Goal: Information Seeking & Learning: Learn about a topic

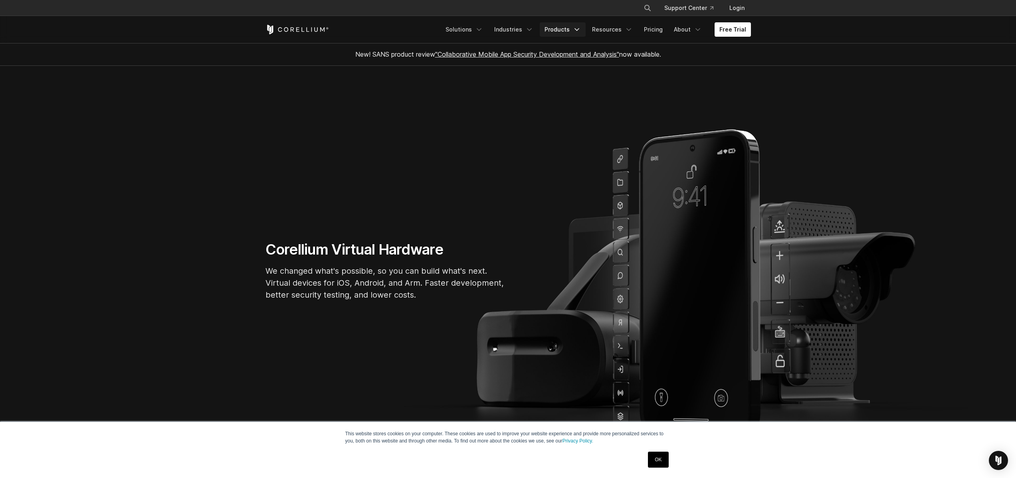
click at [579, 30] on polyline "Navigation Menu" at bounding box center [577, 30] width 4 height 2
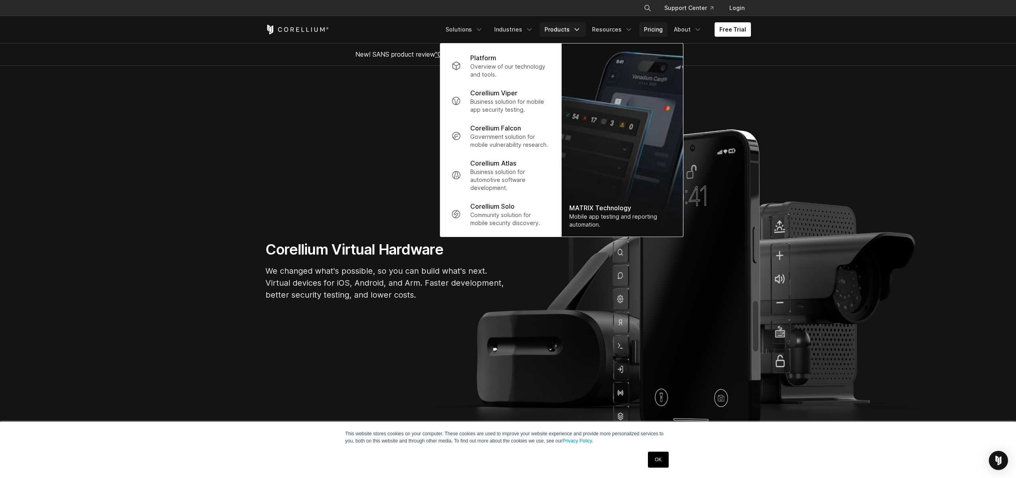
click at [655, 28] on link "Pricing" at bounding box center [653, 29] width 28 height 14
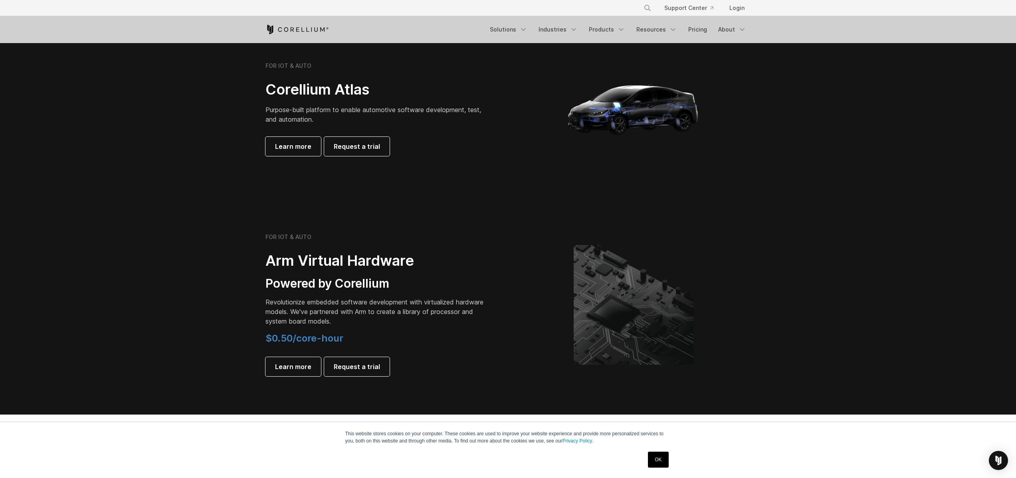
scroll to position [836, 0]
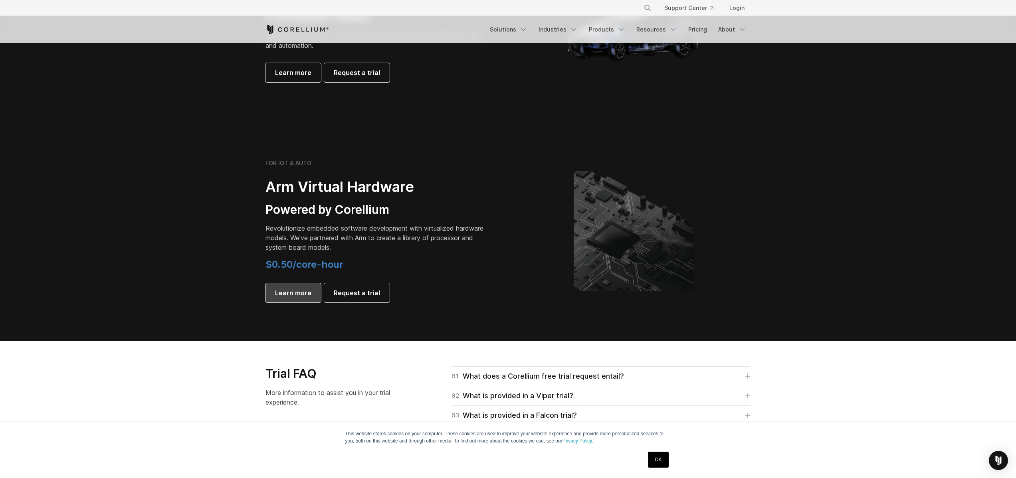
click at [285, 292] on span "Learn more" at bounding box center [293, 293] width 36 height 10
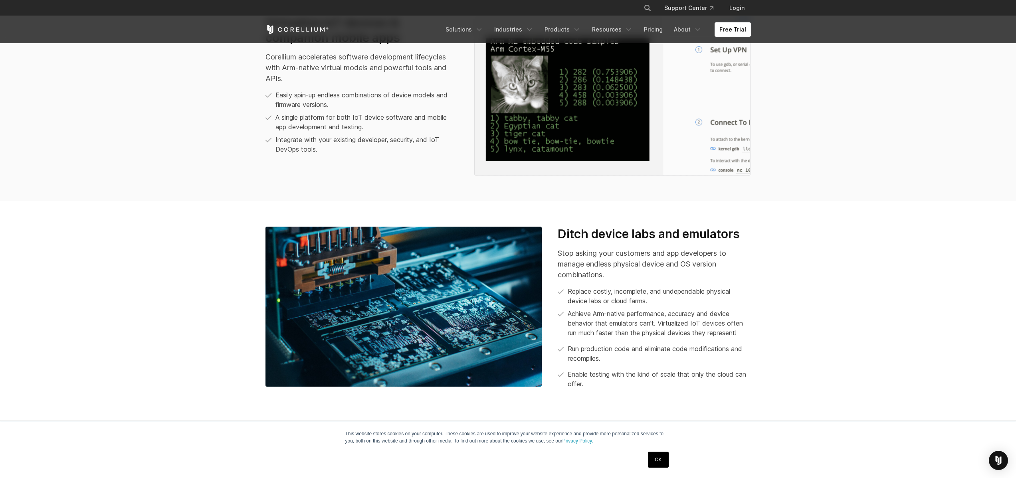
scroll to position [749, 0]
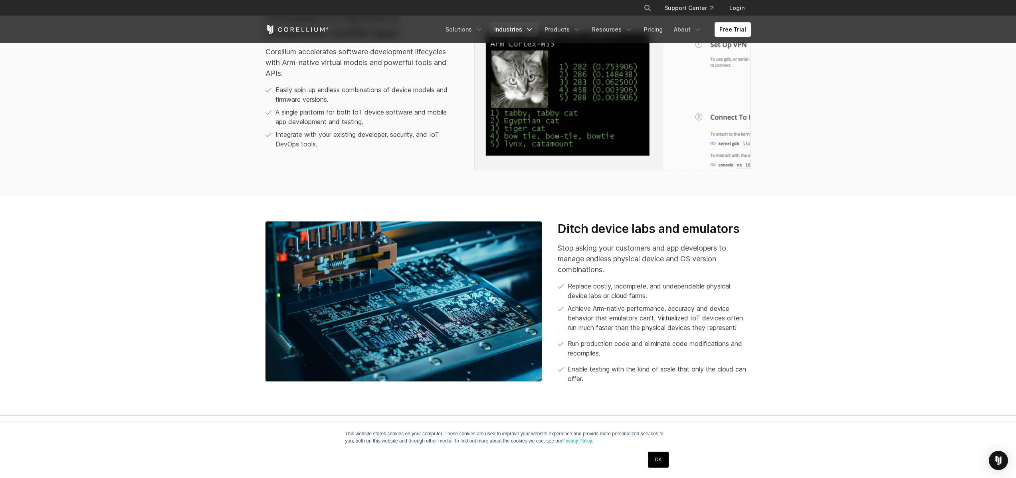
click at [534, 28] on icon "Navigation Menu" at bounding box center [530, 30] width 8 height 8
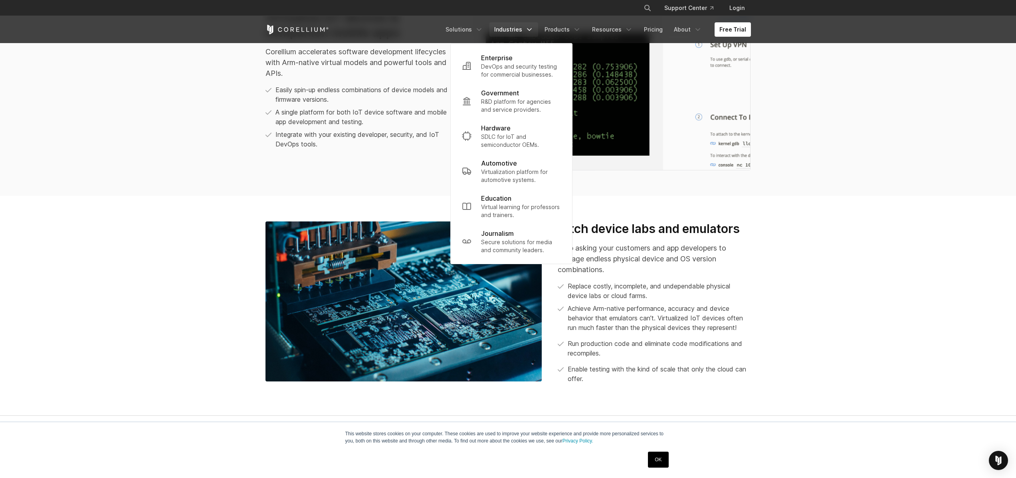
click at [619, 269] on p "Stop asking your customers and app developers to manage endless physical device…" at bounding box center [654, 259] width 193 height 32
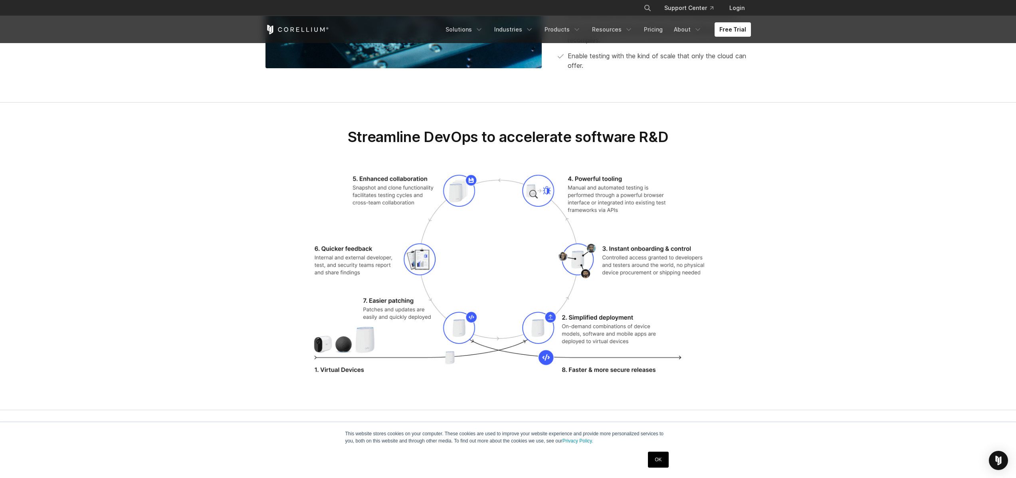
scroll to position [1104, 0]
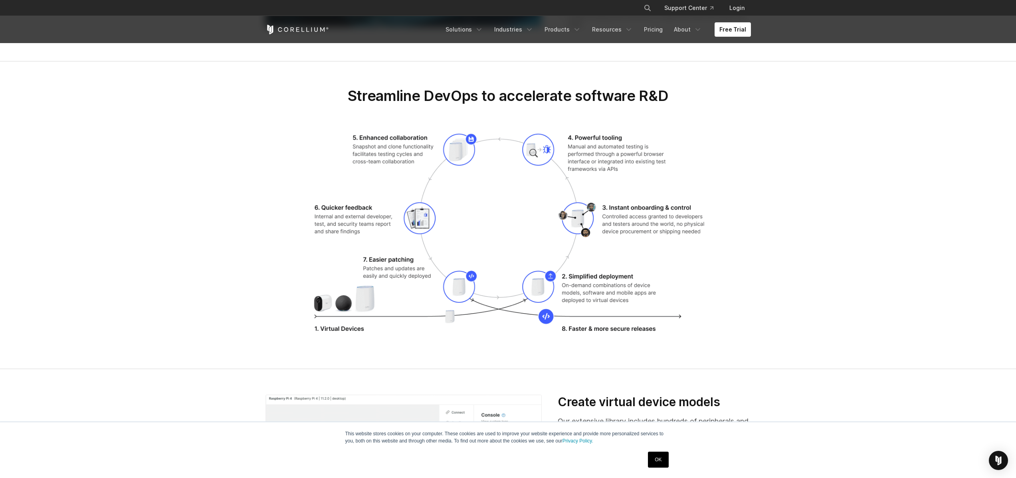
click at [660, 458] on link "OK" at bounding box center [658, 460] width 20 height 16
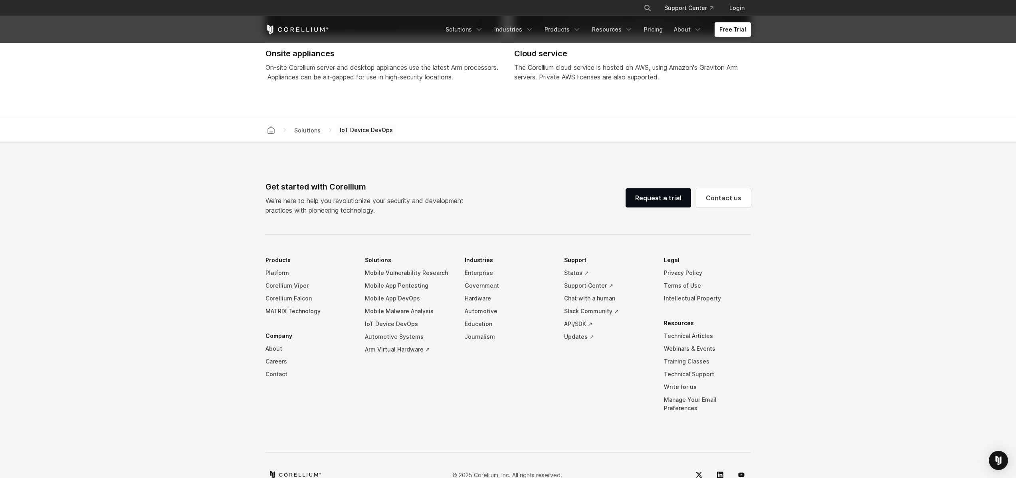
scroll to position [2284, 0]
